Goal: Task Accomplishment & Management: Use online tool/utility

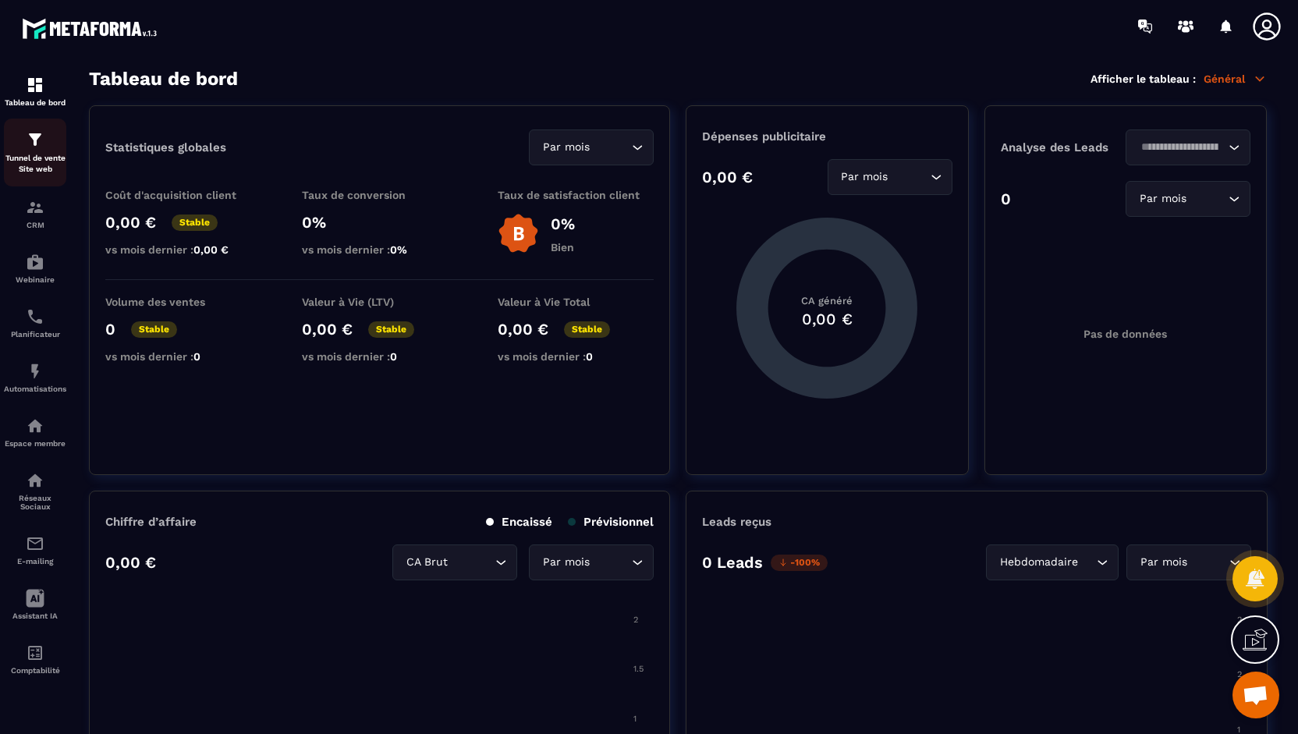
click at [39, 147] on img at bounding box center [35, 139] width 19 height 19
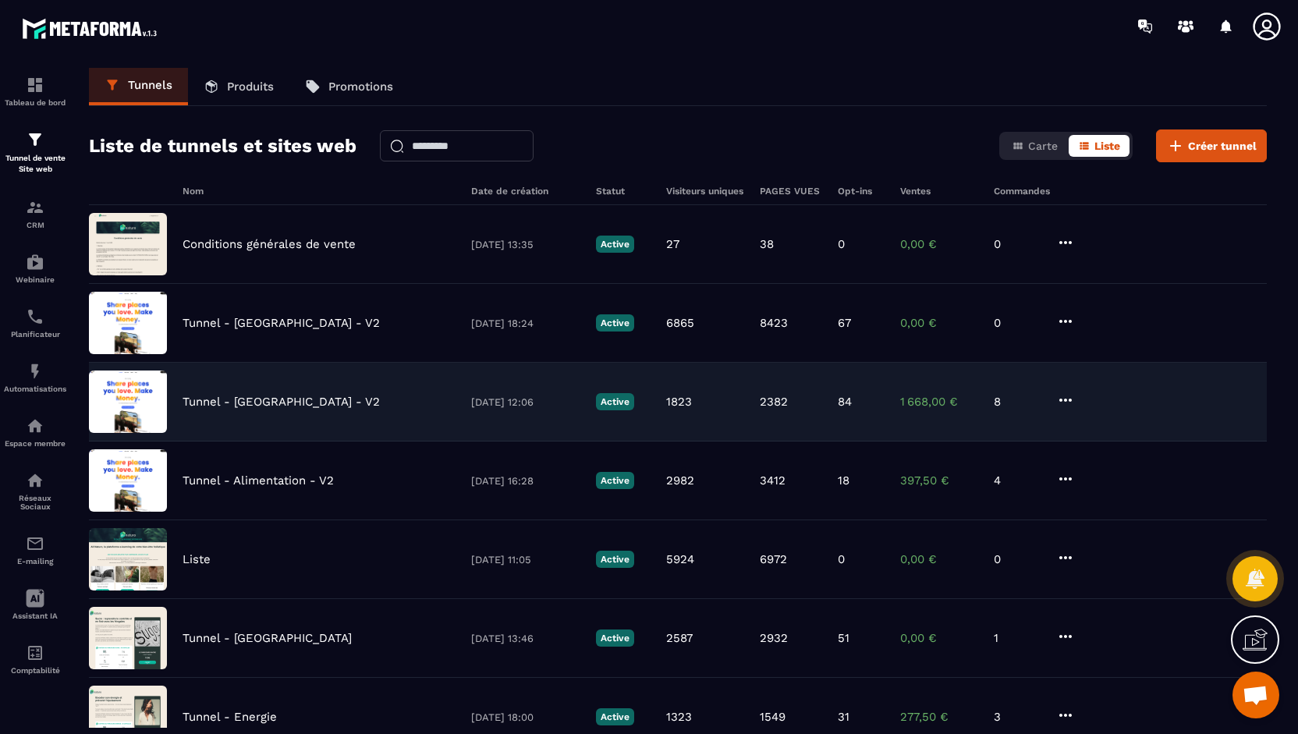
click at [220, 400] on p "Tunnel - [GEOGRAPHIC_DATA] - V2" at bounding box center [280, 402] width 197 height 14
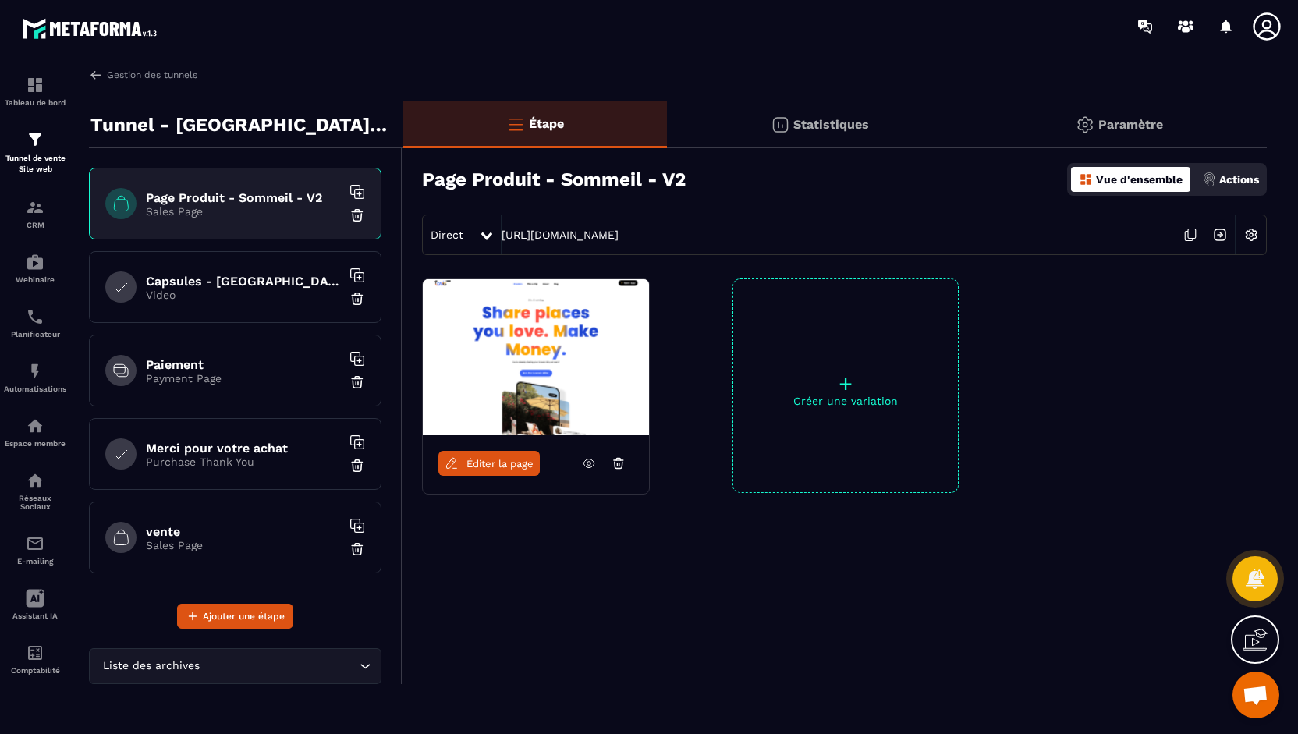
click at [590, 459] on icon at bounding box center [589, 463] width 14 height 14
